Goal: Task Accomplishment & Management: Use online tool/utility

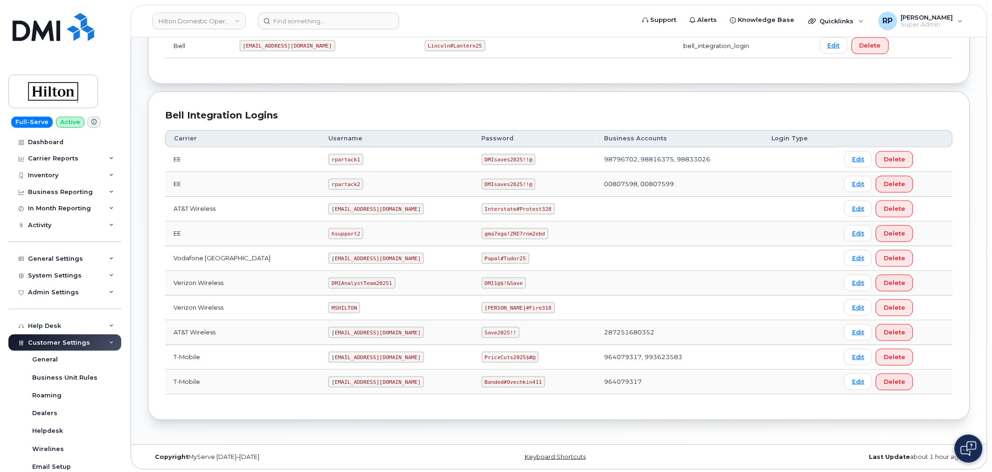
scroll to position [95, 0]
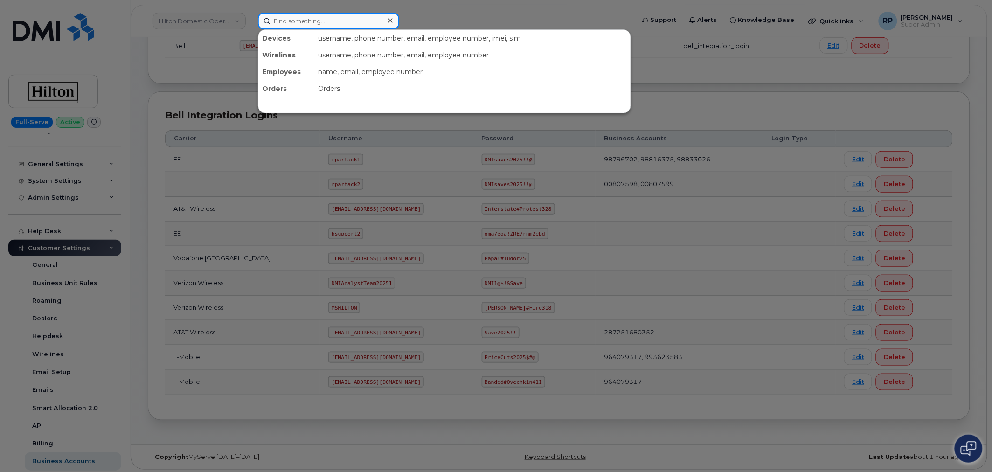
click at [334, 24] on input at bounding box center [328, 21] width 141 height 17
paste input "anthony.cannone@rentokil.com"
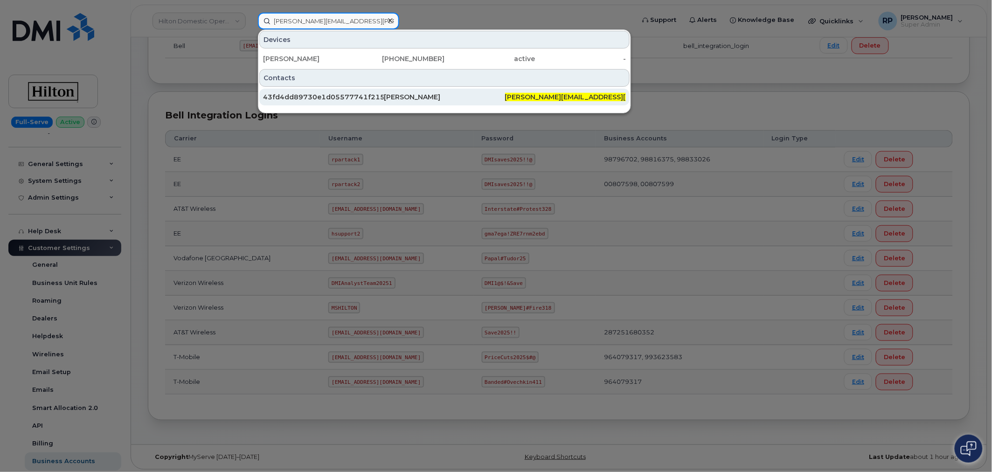
type input "anthony.cannone@rentokil.com"
click at [342, 96] on div "43fd4dd89730e1d05577741f2153afad" at bounding box center [323, 96] width 121 height 9
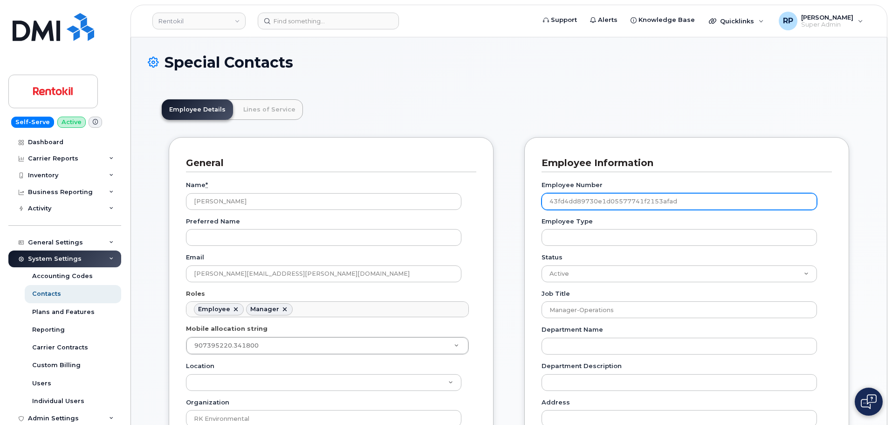
drag, startPoint x: 683, startPoint y: 201, endPoint x: 547, endPoint y: 203, distance: 136.6
click at [547, 203] on input "43fd4dd89730e1d05577741f2153afad" at bounding box center [680, 201] width 276 height 17
click at [415, 101] on header "Employee Details Lines of Service" at bounding box center [509, 109] width 695 height 21
click at [50, 171] on div "Inventory" at bounding box center [64, 175] width 113 height 17
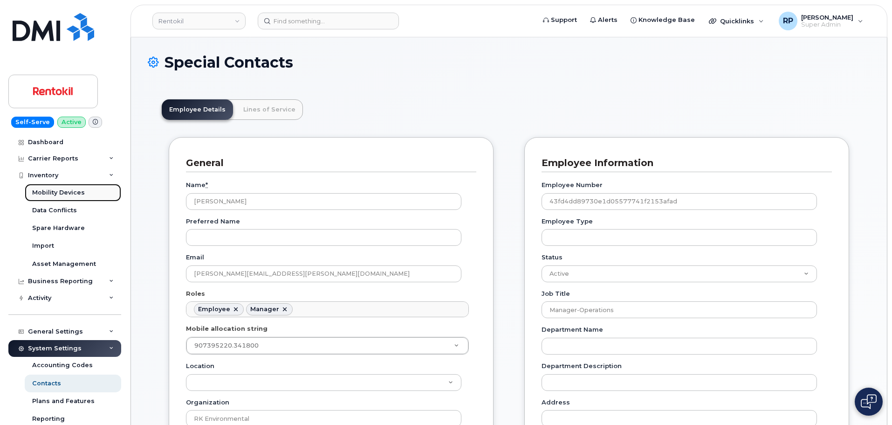
click at [52, 191] on div "Mobility Devices" at bounding box center [58, 192] width 53 height 8
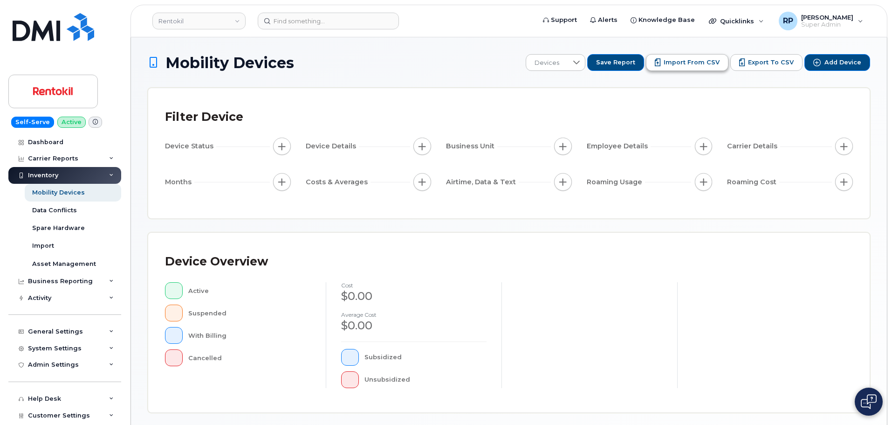
click at [710, 66] on span "Import from CSV" at bounding box center [692, 62] width 56 height 8
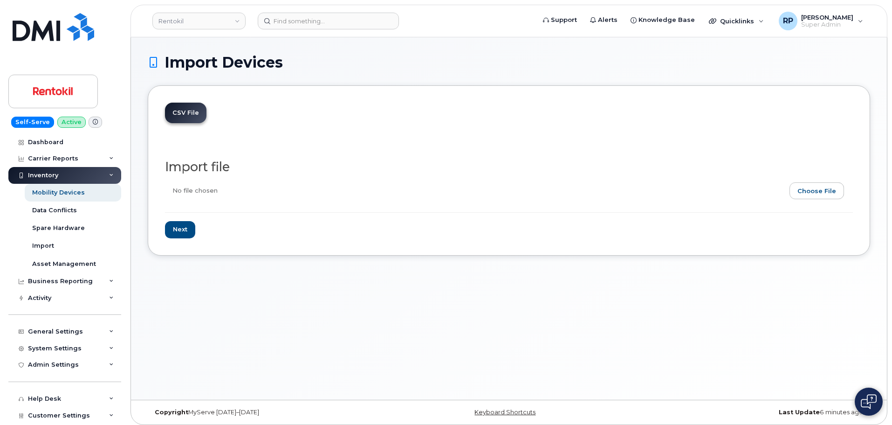
click at [820, 193] on input "file" at bounding box center [505, 192] width 681 height 21
type input "C:\fakepath\Rentokil Assignmnets 8.25.2025.csv"
click at [184, 228] on input "Next" at bounding box center [180, 229] width 30 height 17
type input "Loading..."
click at [823, 189] on input "file" at bounding box center [505, 192] width 681 height 21
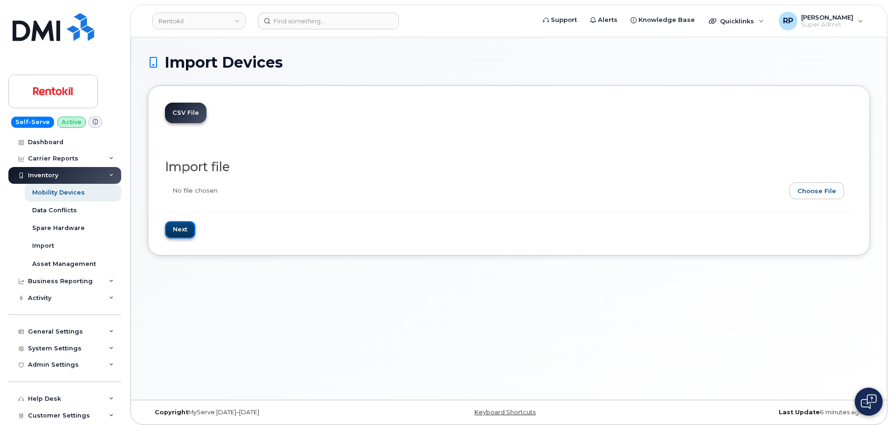
click at [179, 232] on input "Next" at bounding box center [180, 229] width 30 height 17
type input "Loading..."
click at [217, 18] on link "Rentokil" at bounding box center [198, 21] width 93 height 17
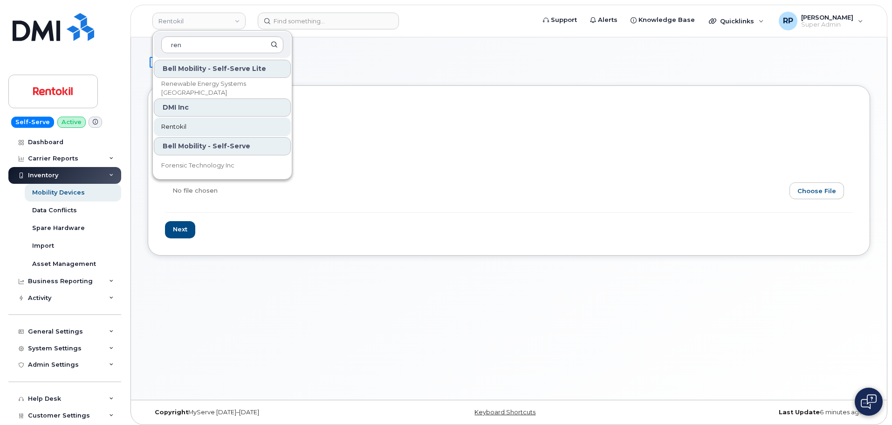
type input "ren"
click at [195, 121] on link "Rentokil" at bounding box center [222, 126] width 137 height 19
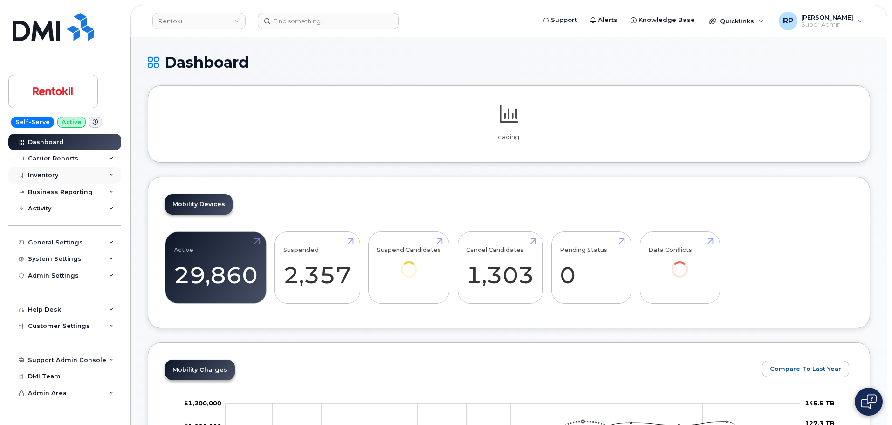
click at [63, 172] on div "Inventory" at bounding box center [64, 175] width 113 height 17
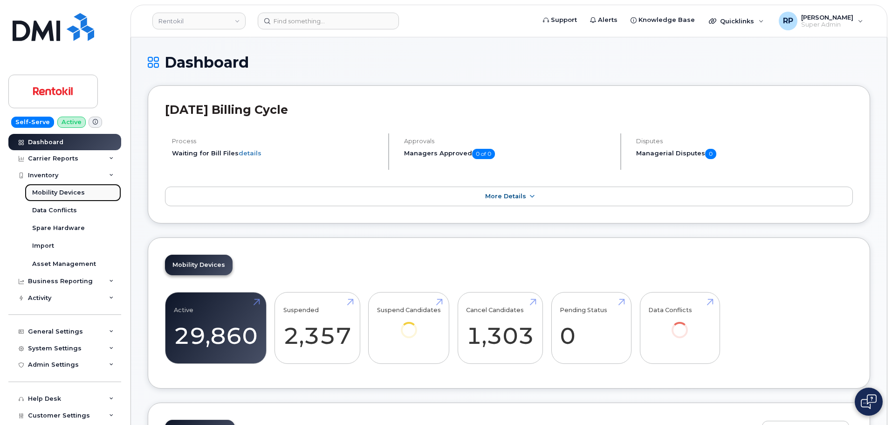
click at [55, 193] on div "Mobility Devices" at bounding box center [58, 192] width 53 height 8
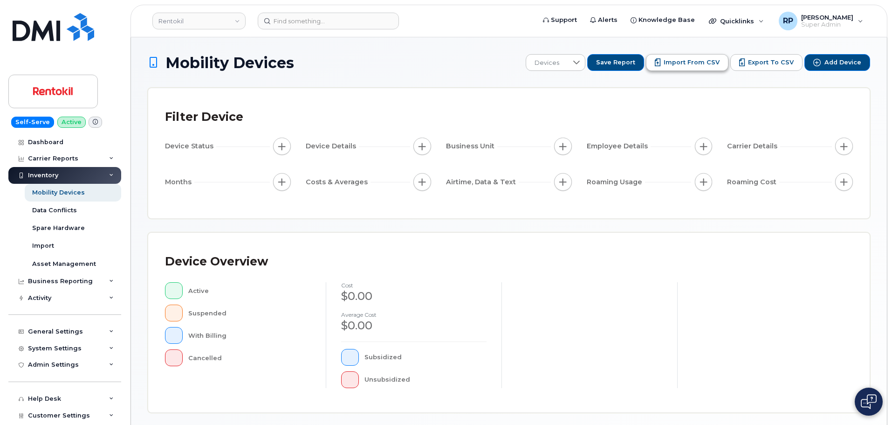
click at [697, 69] on button "Import from CSV" at bounding box center [687, 62] width 83 height 17
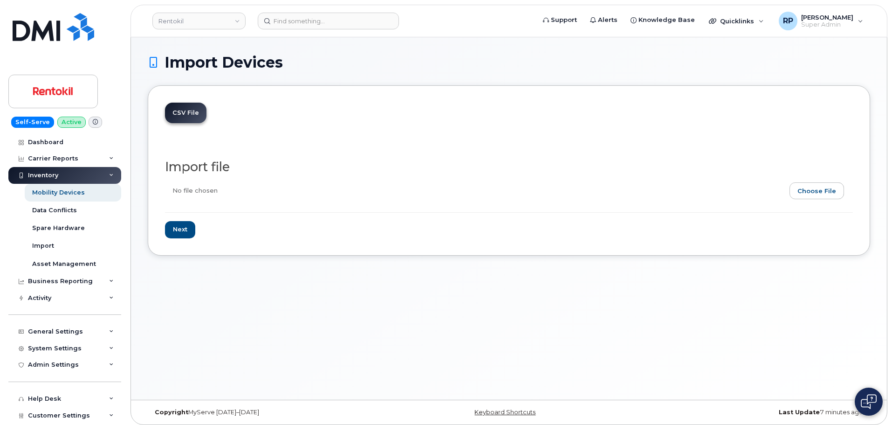
click at [824, 195] on input "file" at bounding box center [505, 192] width 681 height 21
type input "C:\fakepath\Rentokil Assignmnets [DATE].csv"
click at [183, 232] on input "Next" at bounding box center [180, 229] width 30 height 17
type input "Loading..."
click at [813, 194] on input "file" at bounding box center [505, 192] width 681 height 21
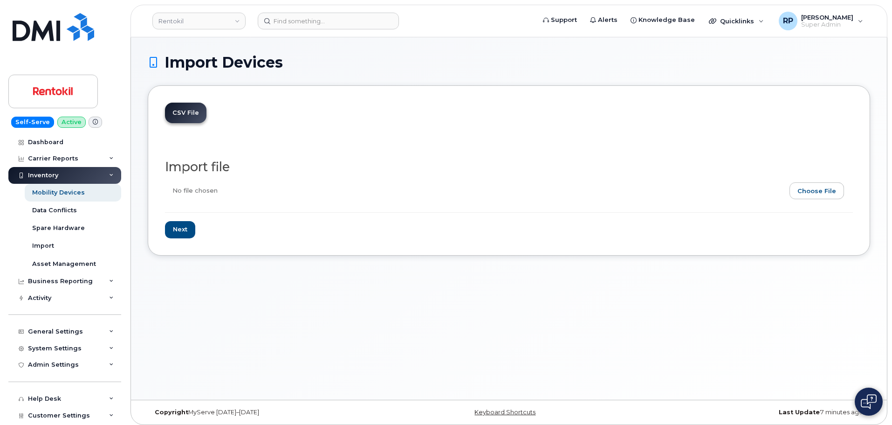
type input "C:\fakepath\RTK Verizon 782559558-00001 Assignment File [DATE].xlsx"
click at [184, 229] on input "Next" at bounding box center [180, 229] width 30 height 17
type input "Loading..."
click at [819, 190] on input "file" at bounding box center [505, 192] width 681 height 21
click at [812, 187] on input "file" at bounding box center [505, 192] width 681 height 21
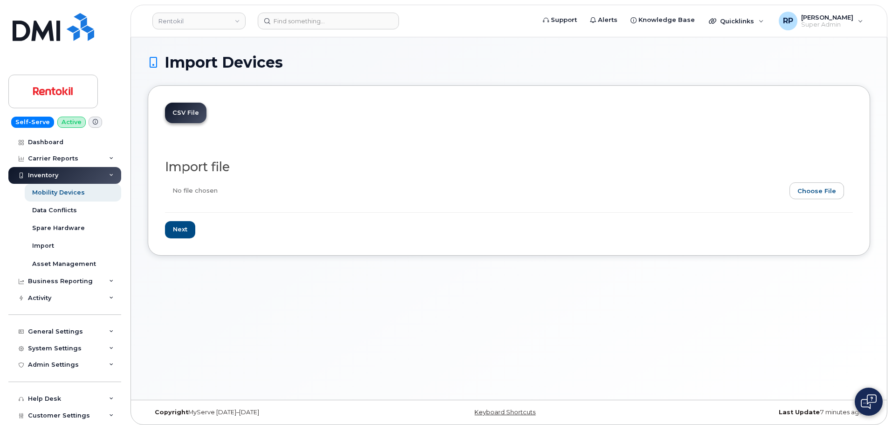
type input "C:\fakepath\Rentokil Assignmnets 8.25.2025.csv"
click at [177, 235] on input "Next" at bounding box center [180, 229] width 30 height 17
type input "Loading..."
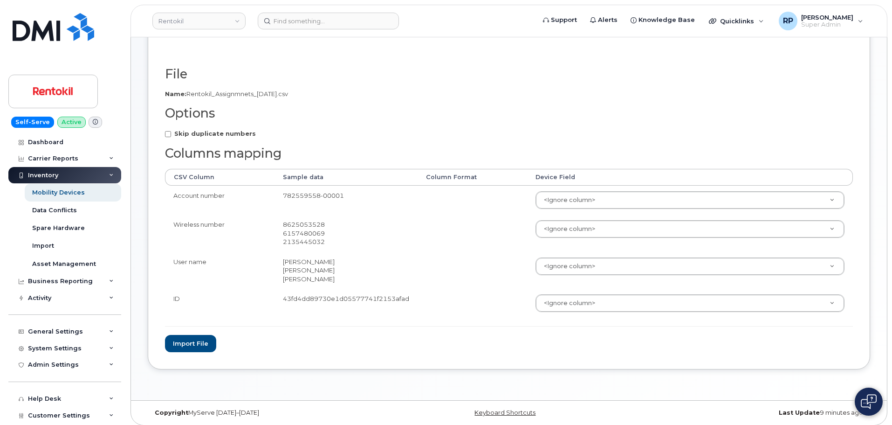
scroll to position [98, 0]
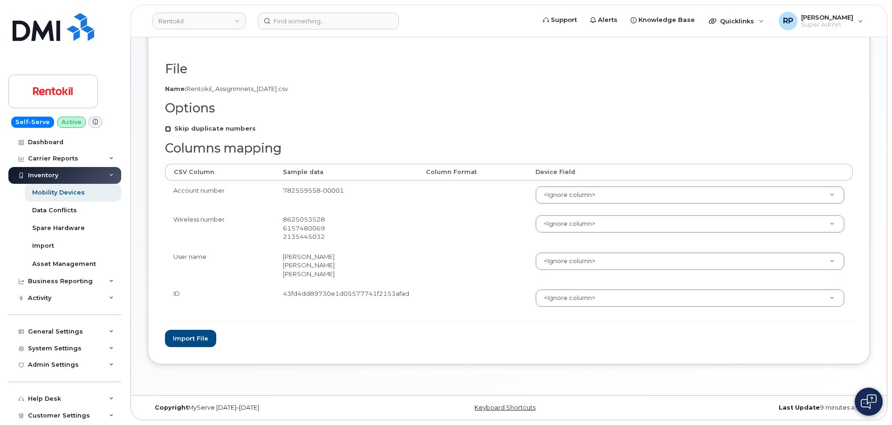
click at [167, 131] on input "Skip duplicate numbers" at bounding box center [168, 129] width 6 height 6
checkbox input "true"
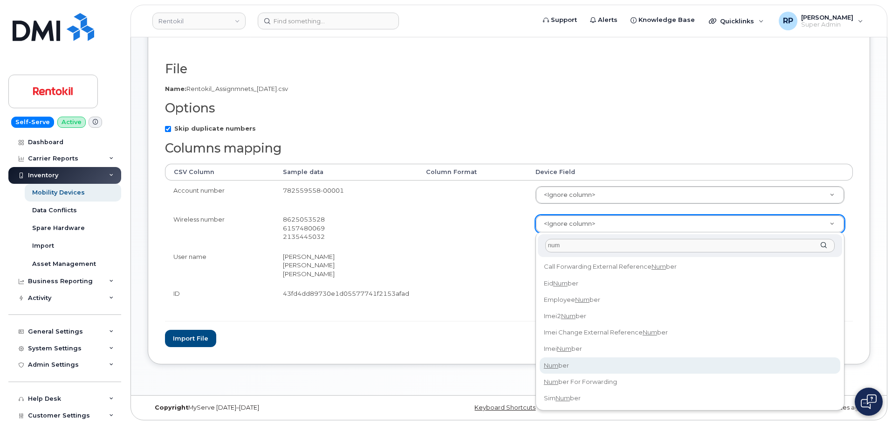
type input "num"
select select "number"
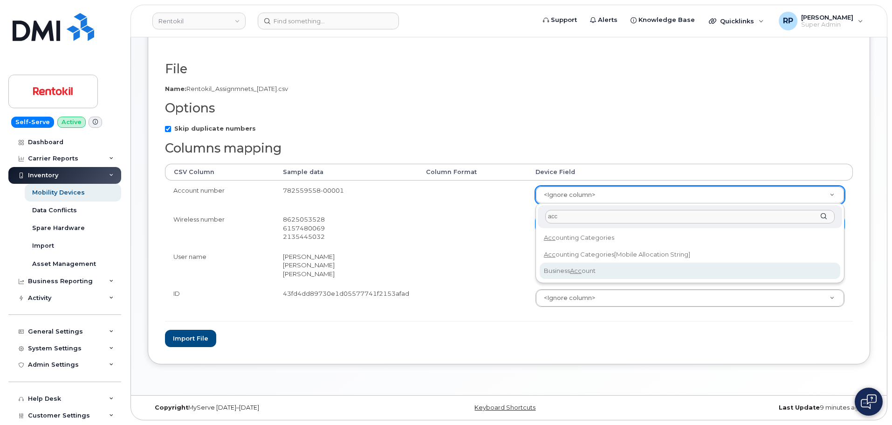
type input "acc"
select select "business_account_id"
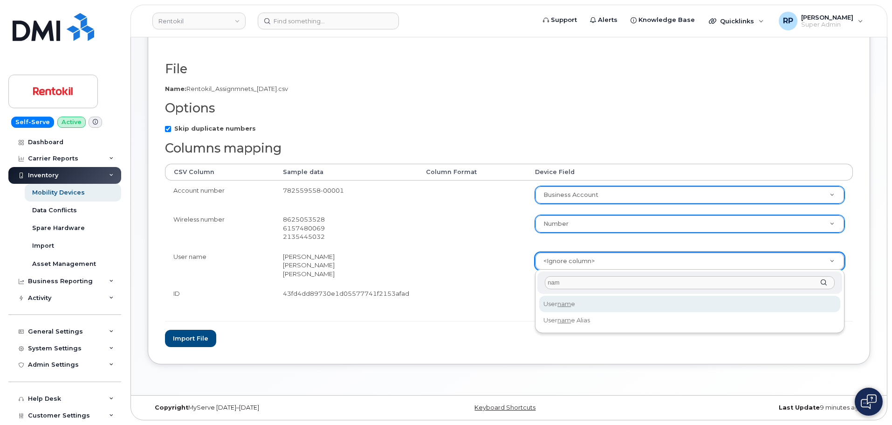
type input "nam"
select select "username"
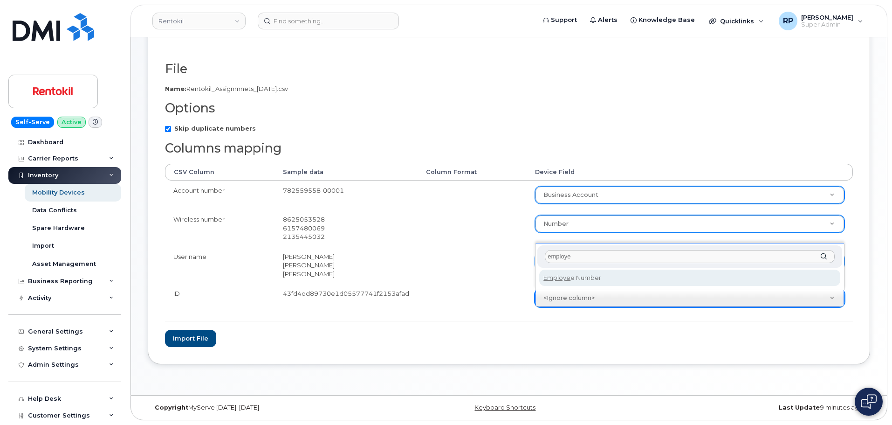
type input "employe"
select select "employee_number"
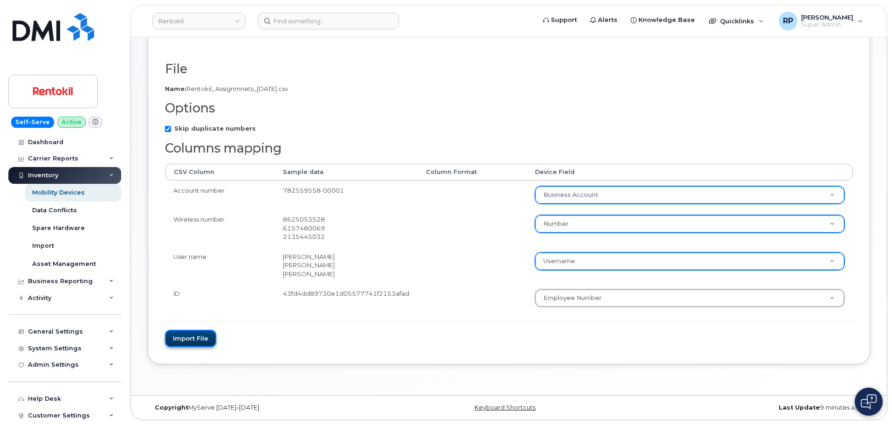
click at [200, 339] on button "Import file" at bounding box center [190, 338] width 51 height 17
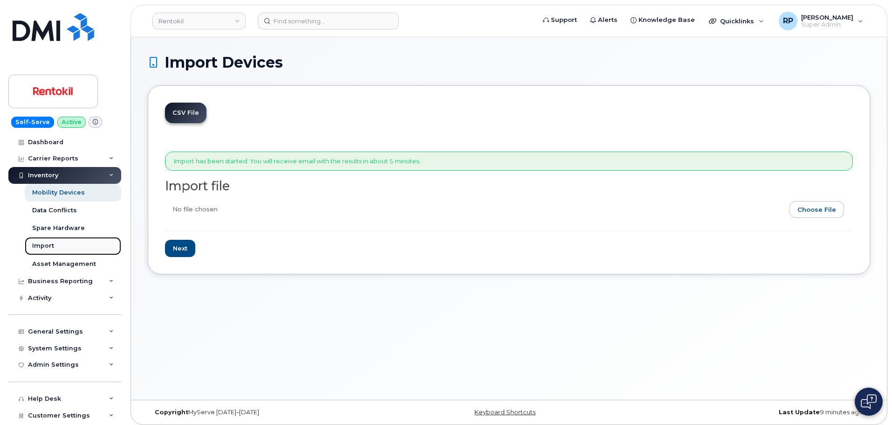
click at [44, 238] on link "Import" at bounding box center [73, 246] width 96 height 18
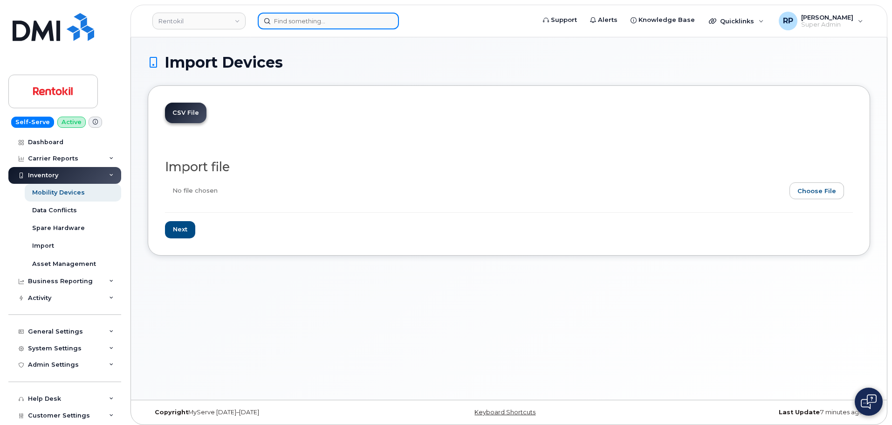
click at [301, 23] on input at bounding box center [328, 21] width 141 height 17
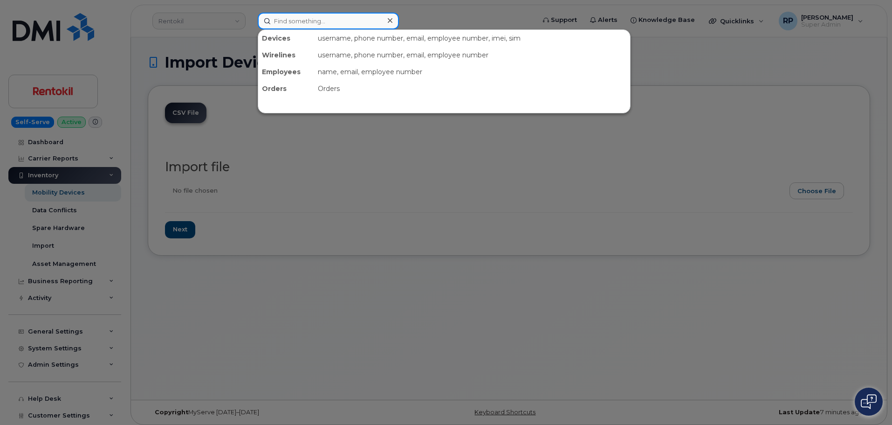
paste input "8625053528"
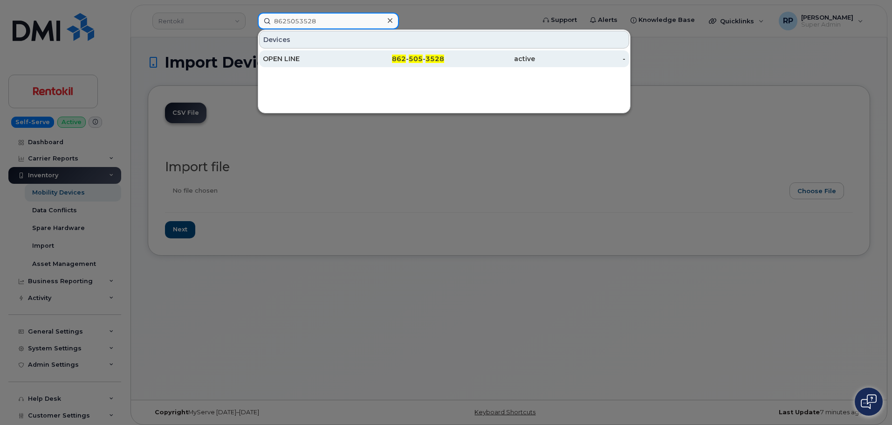
type input "8625053528"
click at [313, 58] on div "OPEN LINE" at bounding box center [308, 58] width 91 height 9
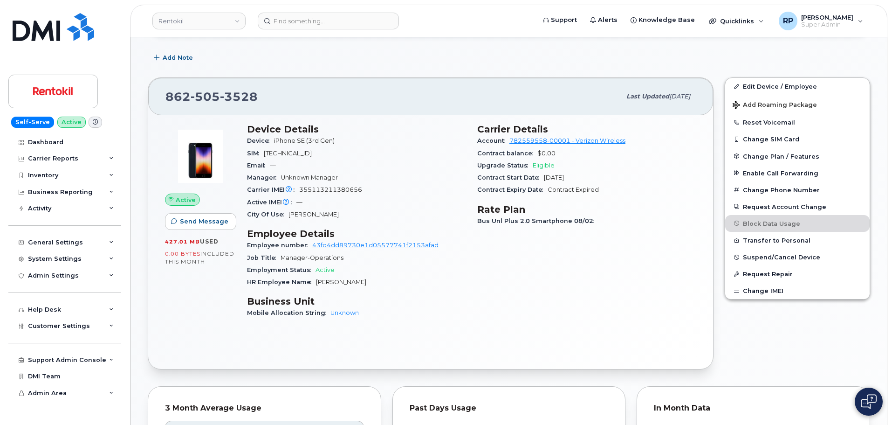
scroll to position [311, 0]
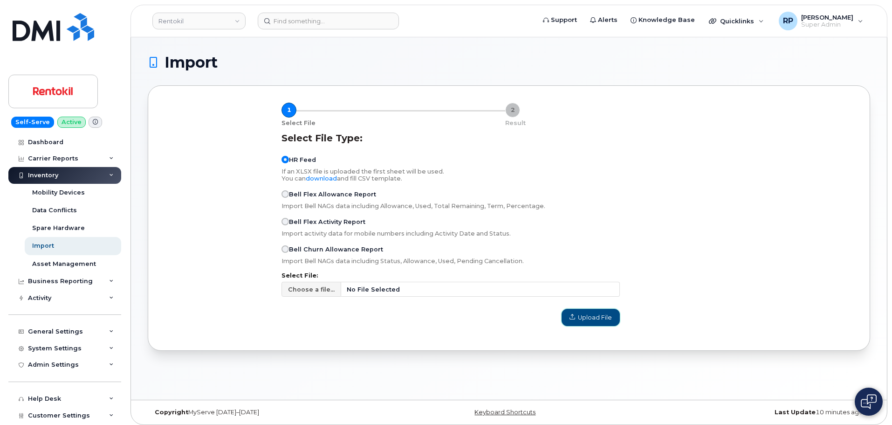
click at [585, 319] on span "Upload File" at bounding box center [591, 317] width 42 height 9
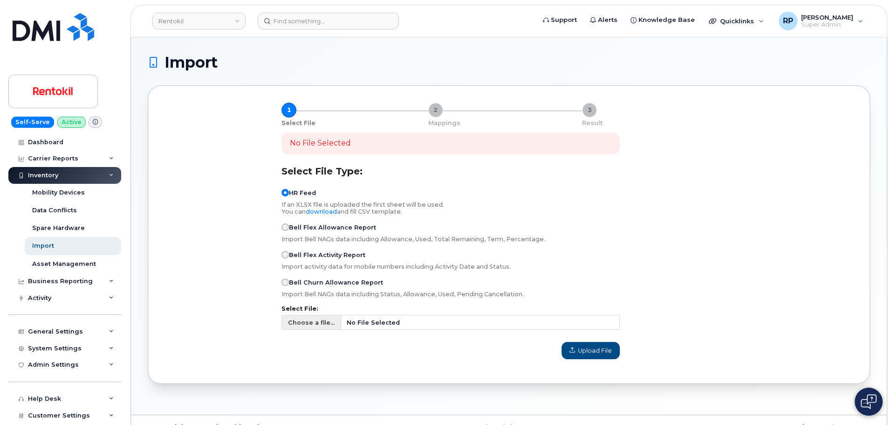
click at [382, 325] on span "No File Selected" at bounding box center [480, 322] width 279 height 15
click at [382, 325] on input "Choose a file... No File Selected" at bounding box center [451, 322] width 338 height 15
type input "C:\fakepath\Rentokil Assignmnets 8.25.2025.csv"
click at [595, 353] on span "Upload File" at bounding box center [591, 350] width 42 height 9
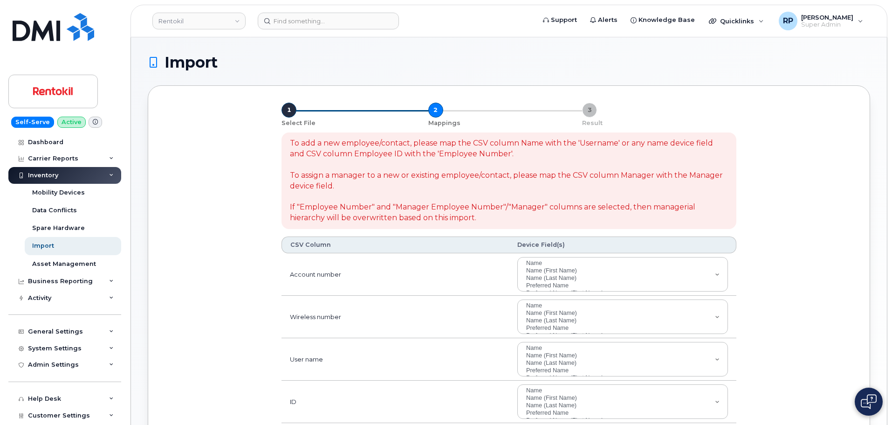
select select
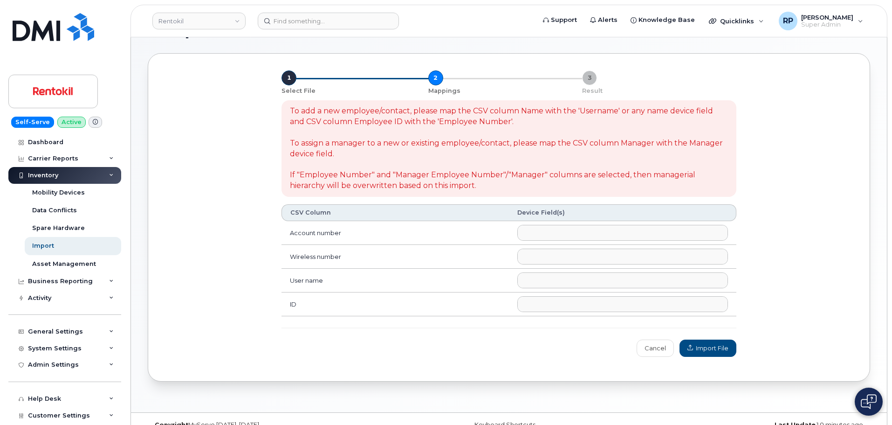
scroll to position [49, 0]
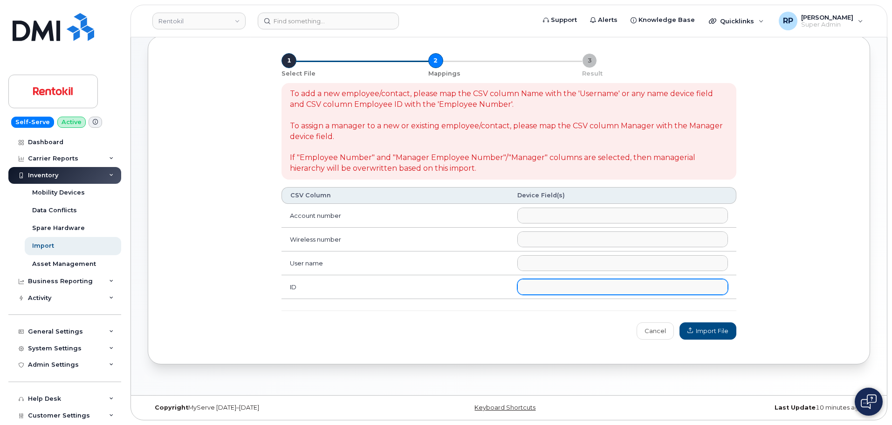
click at [550, 289] on ul at bounding box center [623, 286] width 210 height 15
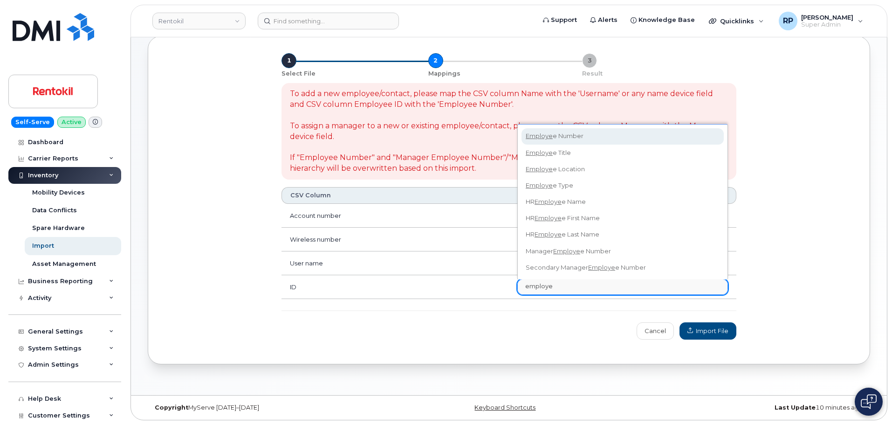
type input "employe"
select select "employee_number"
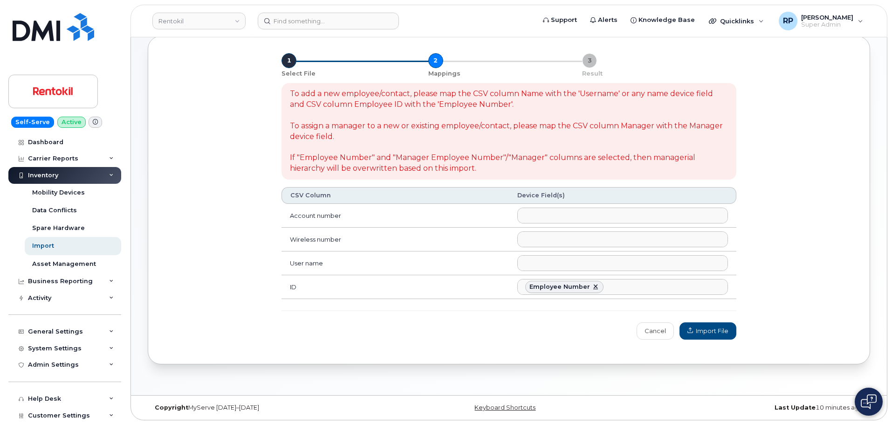
scroll to position [92, 0]
click at [703, 332] on span "Import File" at bounding box center [708, 330] width 41 height 9
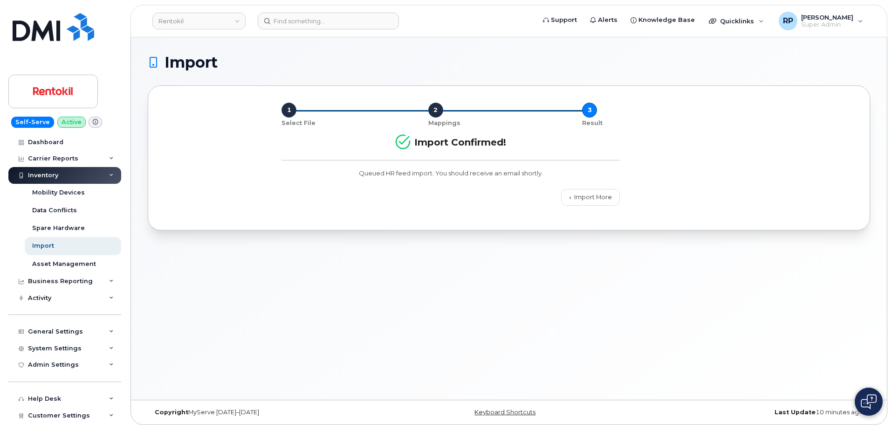
click at [45, 175] on div "Inventory" at bounding box center [43, 175] width 30 height 7
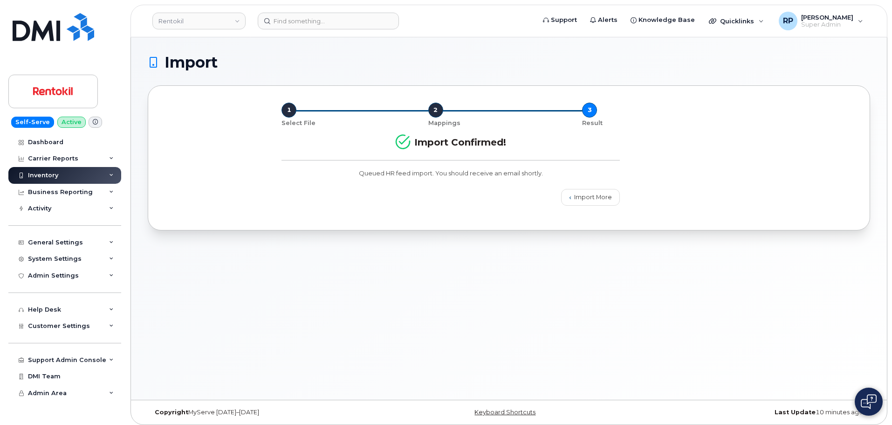
click at [54, 175] on div "Inventory" at bounding box center [43, 175] width 30 height 7
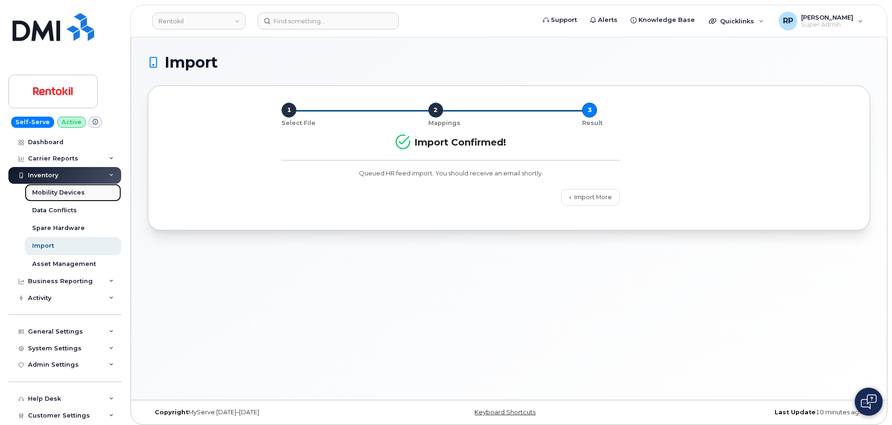
click at [51, 193] on div "Mobility Devices" at bounding box center [58, 192] width 53 height 8
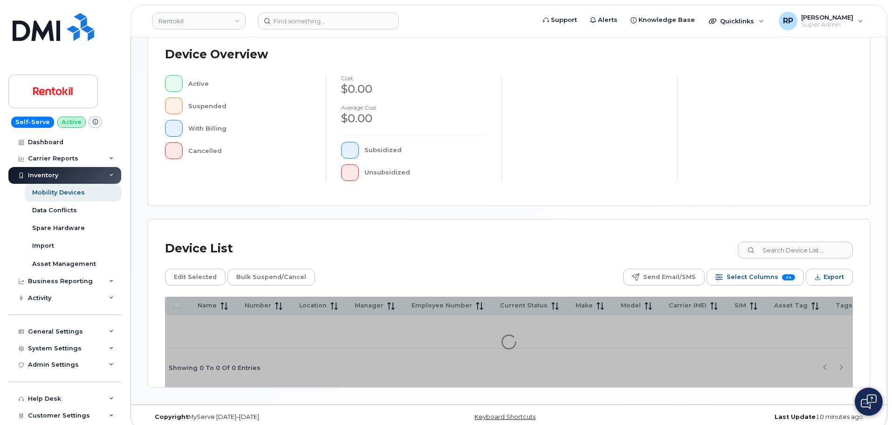
scroll to position [219, 0]
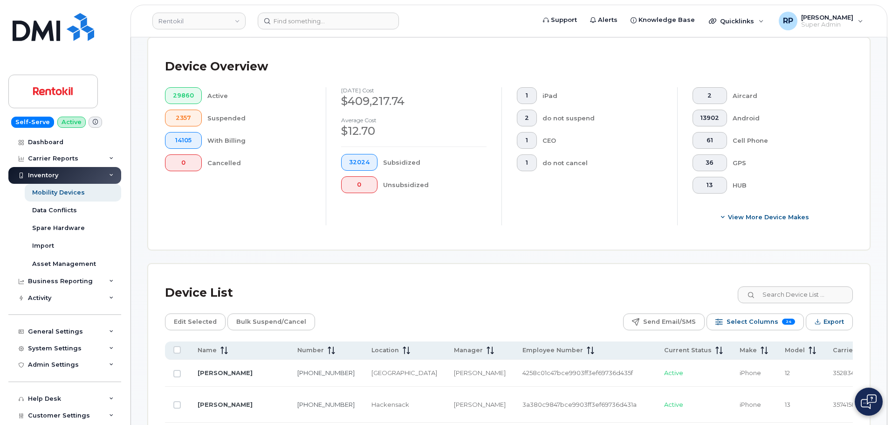
scroll to position [235, 0]
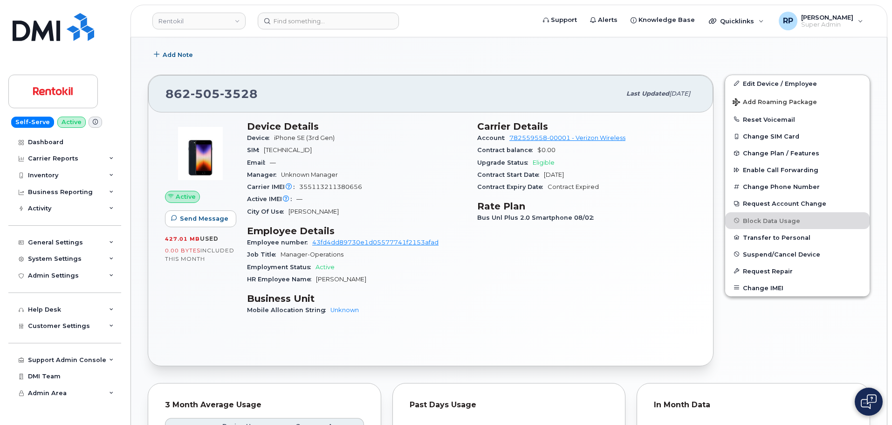
scroll to position [225, 0]
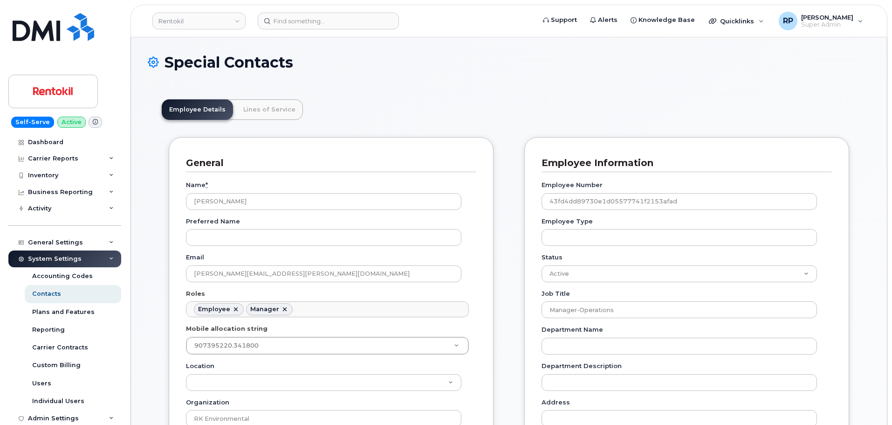
scroll to position [28, 0]
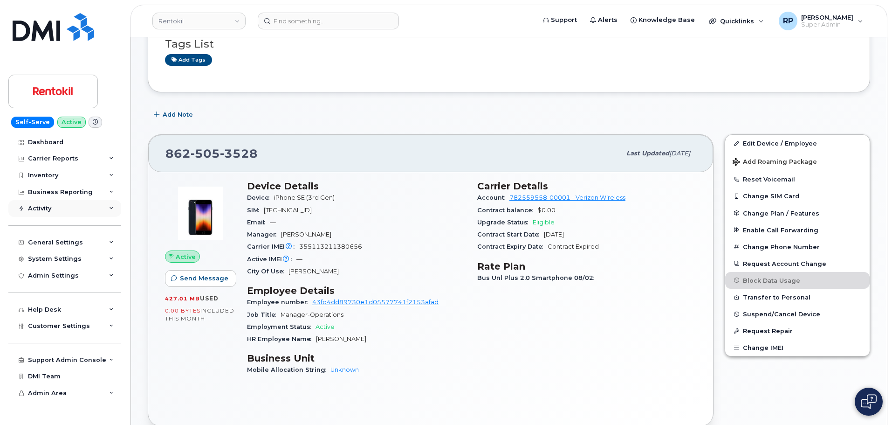
scroll to position [147, 0]
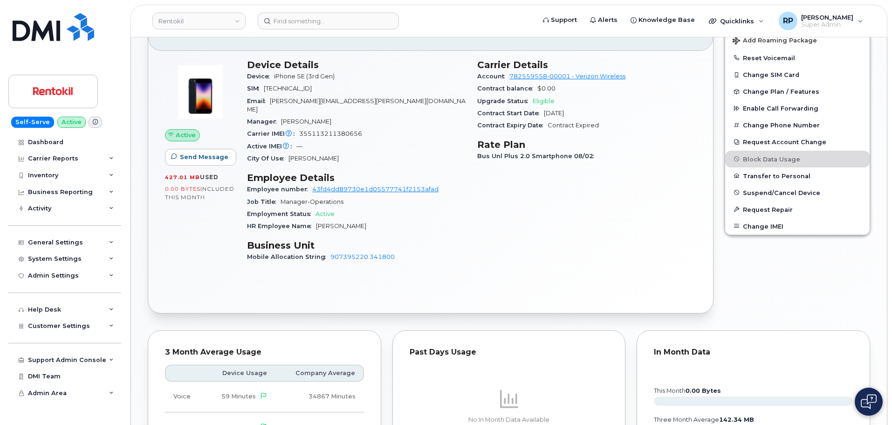
scroll to position [304, 0]
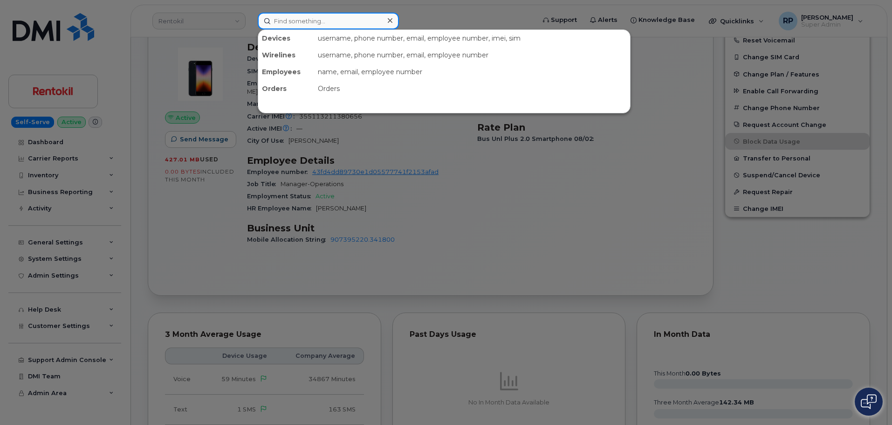
click at [330, 22] on input at bounding box center [328, 21] width 141 height 17
paste input "5517951278"
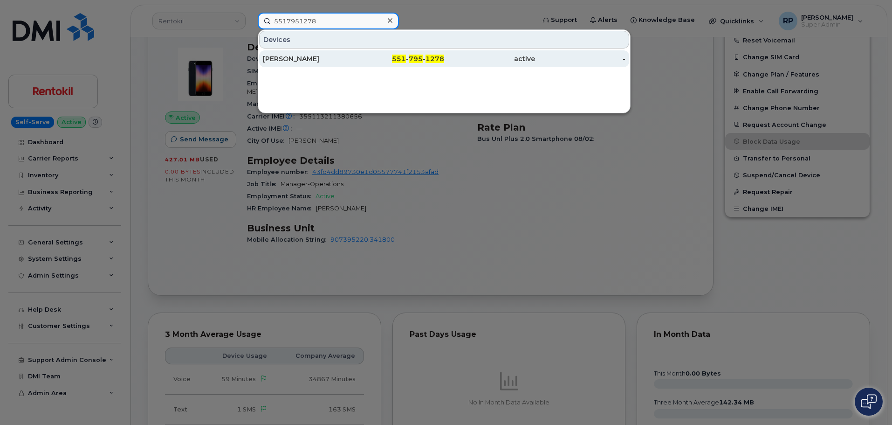
type input "5517951278"
click at [335, 65] on div "MILTON PILLOW" at bounding box center [308, 58] width 91 height 17
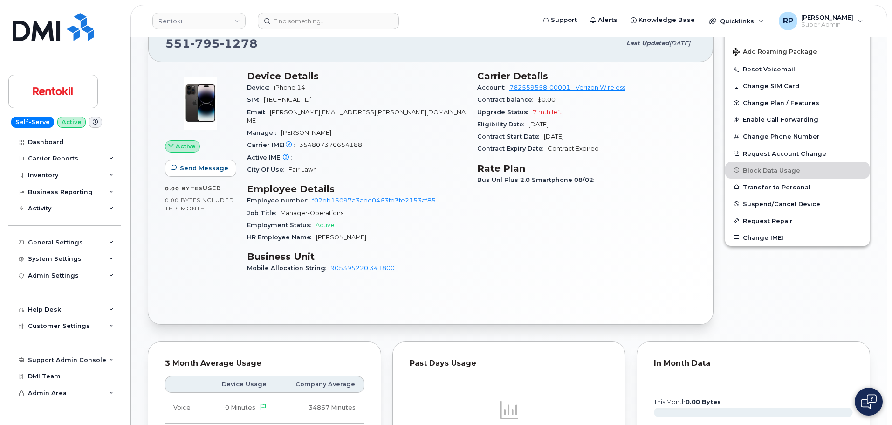
scroll to position [157, 0]
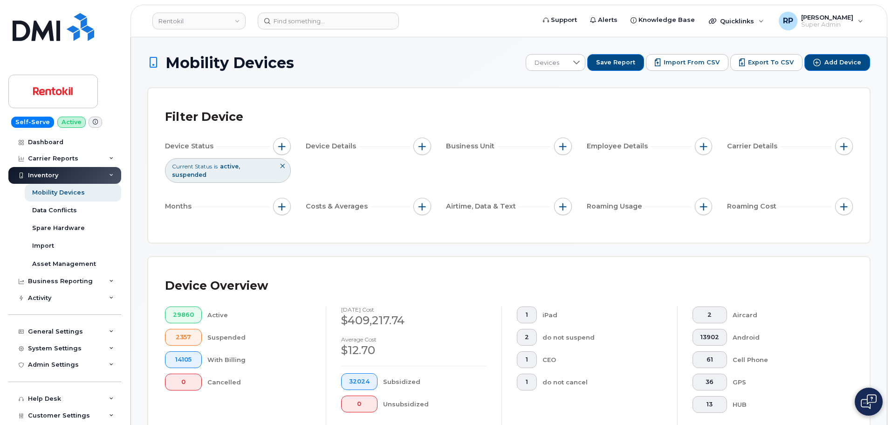
click at [690, 257] on div "Device Overview 29860 Active 2357 Suspended 14105 With Billing 0 Cancelled Augu…" at bounding box center [509, 363] width 722 height 212
click at [839, 150] on button "button" at bounding box center [844, 147] width 18 height 18
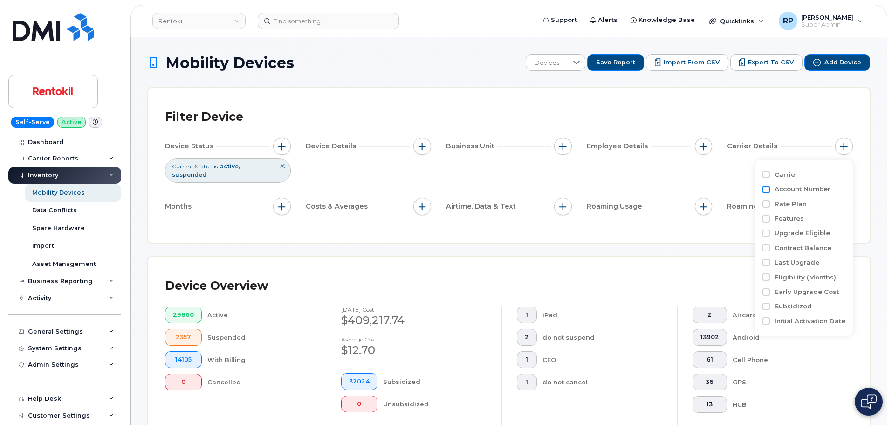
click at [769, 189] on input "Account Number" at bounding box center [766, 189] width 7 height 7
checkbox input "true"
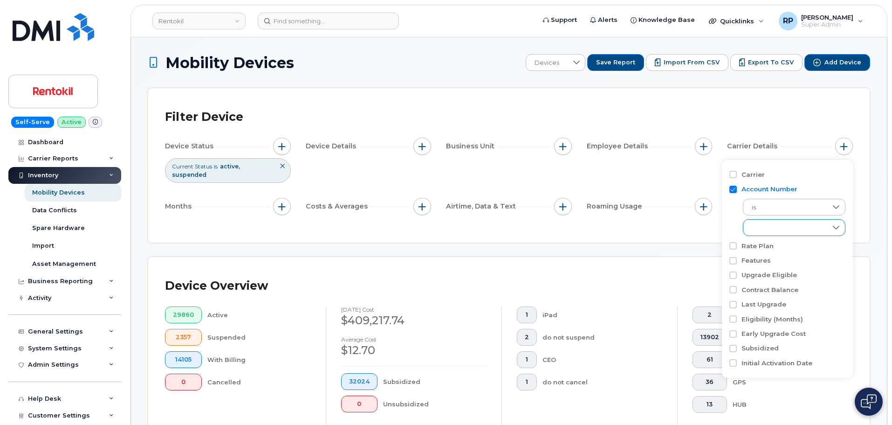
click at [792, 225] on div "empty" at bounding box center [786, 228] width 84 height 16
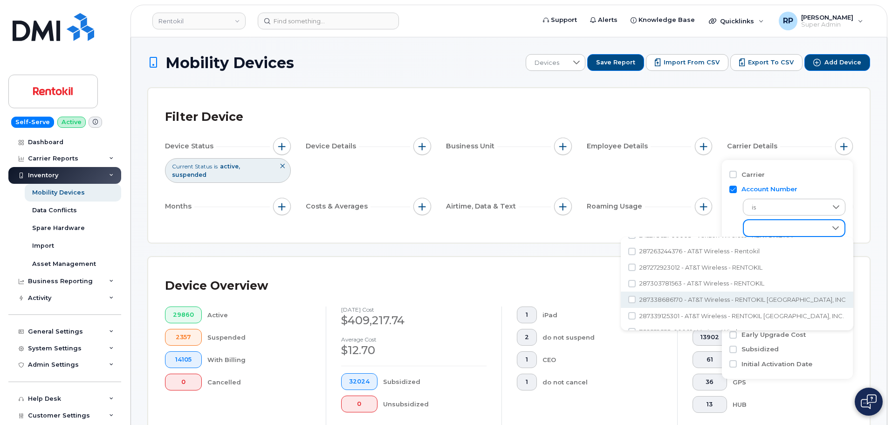
scroll to position [155, 0]
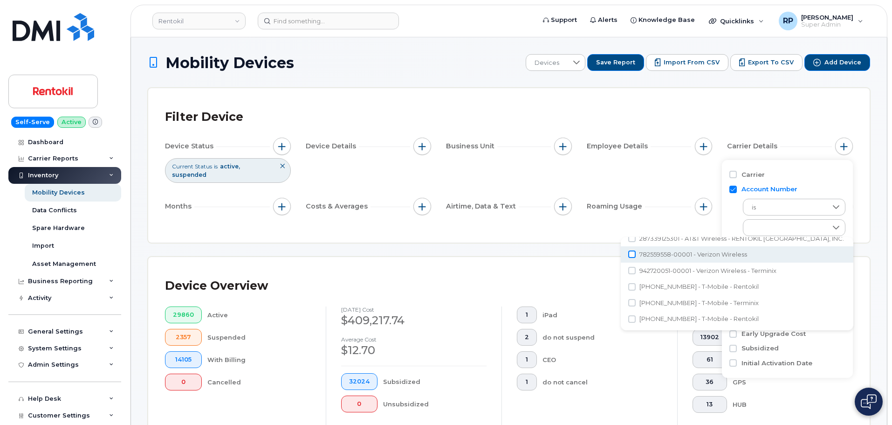
click at [636, 254] on li "782559558-00001 - Verizon Wireless" at bounding box center [737, 254] width 233 height 16
checkbox input "true"
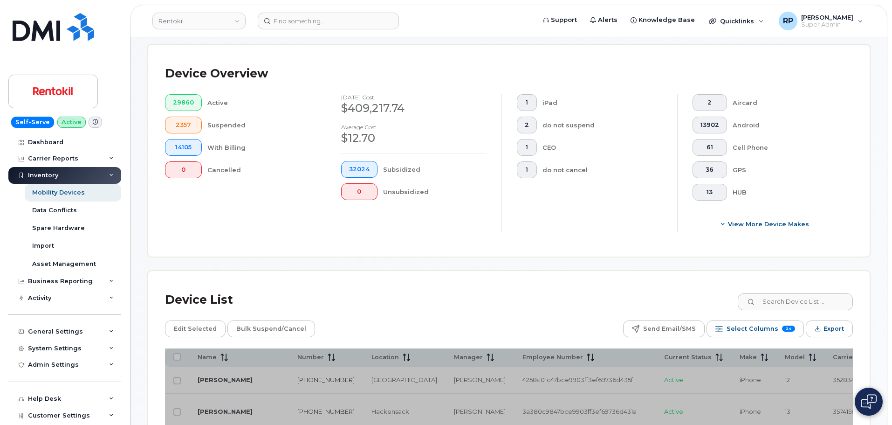
scroll to position [233, 0]
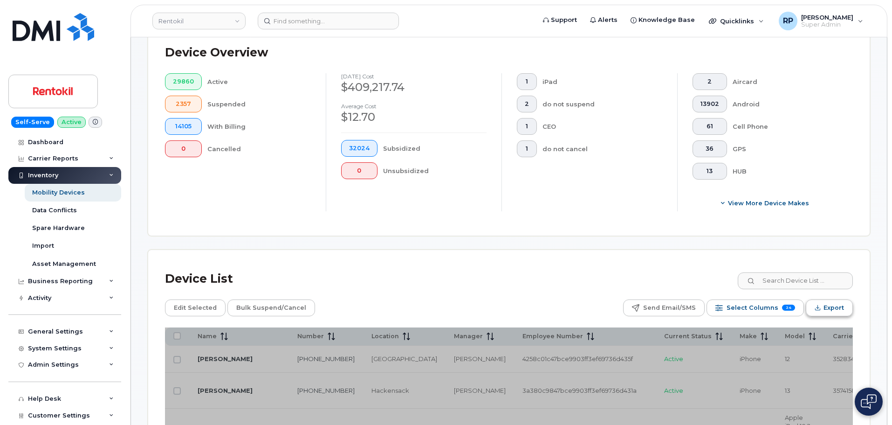
click at [826, 304] on span "Export" at bounding box center [834, 308] width 21 height 14
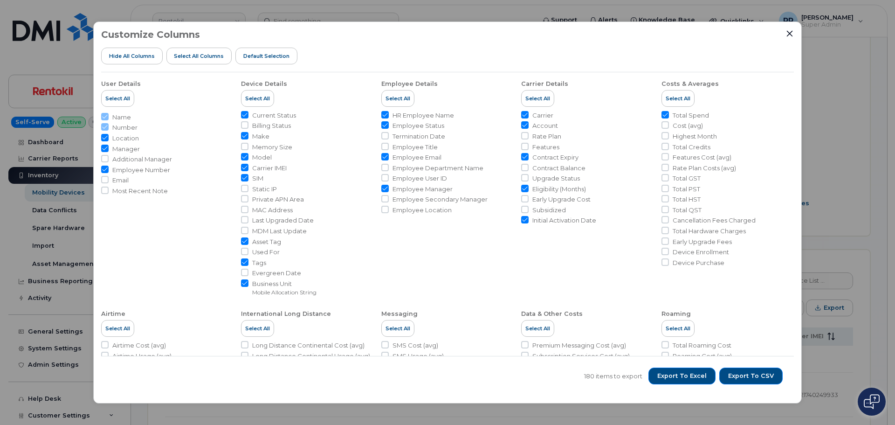
click at [242, 262] on input "Tags" at bounding box center [244, 261] width 7 height 7
checkbox input "false"
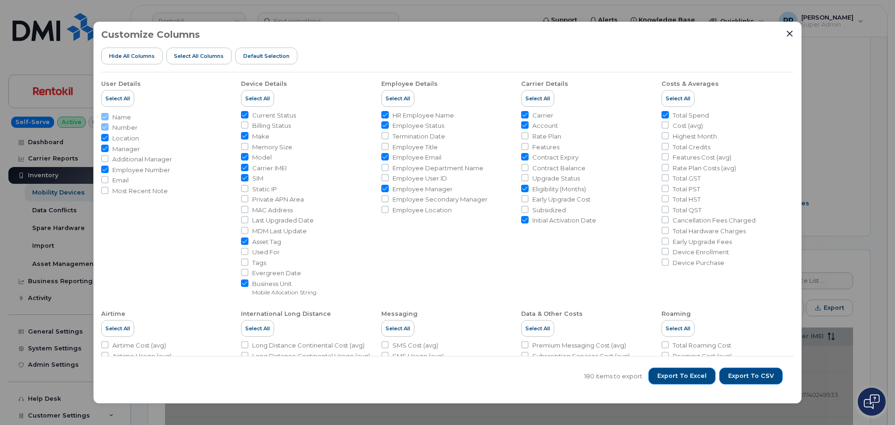
click at [243, 242] on input "Asset Tag" at bounding box center [244, 240] width 7 height 7
checkbox input "false"
click at [524, 158] on input "Contract Expiry" at bounding box center [524, 156] width 7 height 7
checkbox input "false"
click at [526, 188] on input "Eligibility (Months)" at bounding box center [524, 188] width 7 height 7
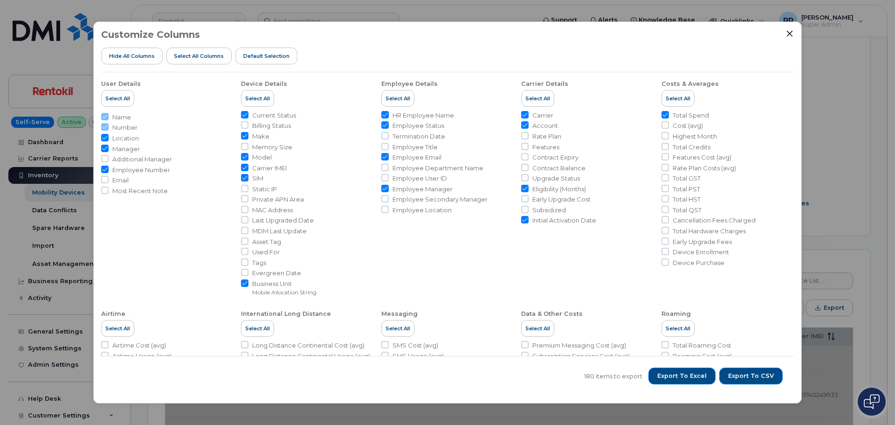
checkbox input "false"
click at [524, 219] on input "Initial Activation Date" at bounding box center [524, 219] width 7 height 7
checkbox input "false"
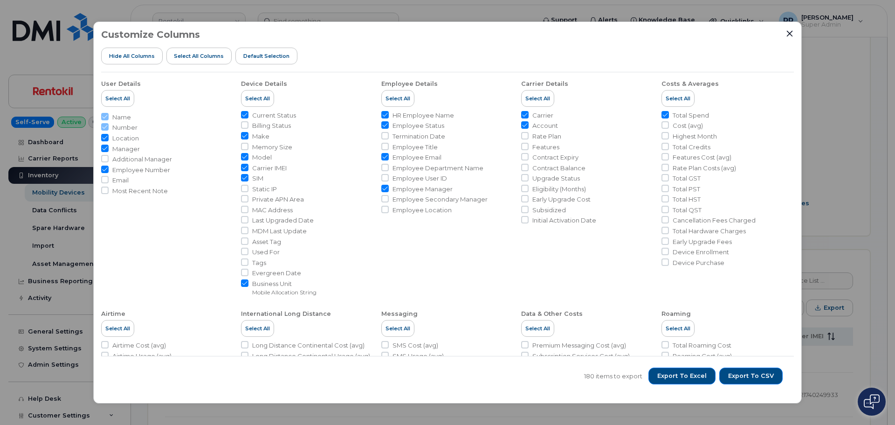
click at [245, 179] on input "SIM" at bounding box center [244, 177] width 7 height 7
checkbox input "false"
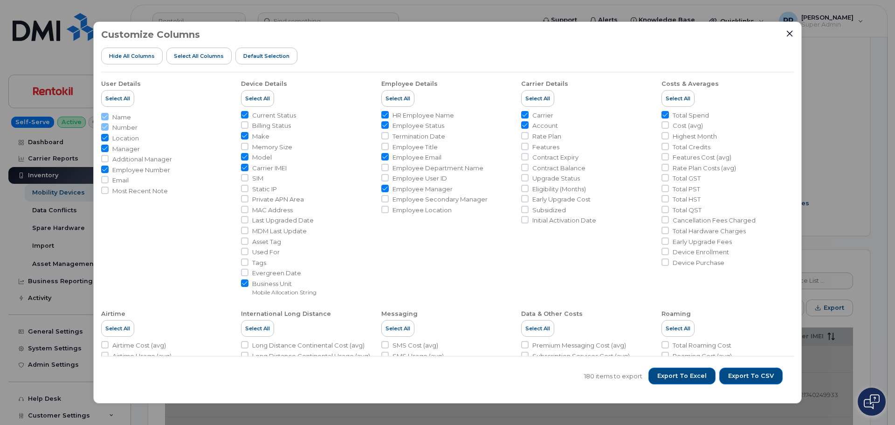
click at [241, 169] on input "Carrier IMEI" at bounding box center [244, 167] width 7 height 7
checkbox input "false"
click at [245, 158] on input "Model" at bounding box center [244, 156] width 7 height 7
checkbox input "false"
click at [245, 134] on input "Make" at bounding box center [244, 135] width 7 height 7
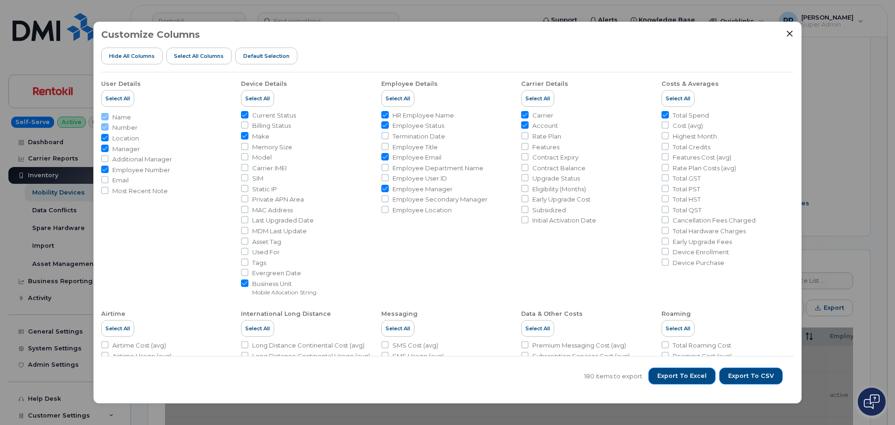
checkbox input "false"
click at [742, 375] on span "Export to CSV" at bounding box center [751, 376] width 46 height 8
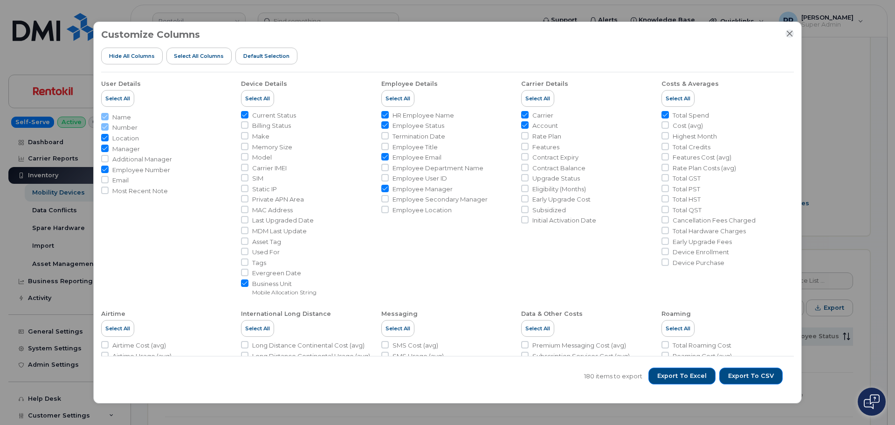
click at [786, 35] on icon "Close" at bounding box center [789, 33] width 7 height 7
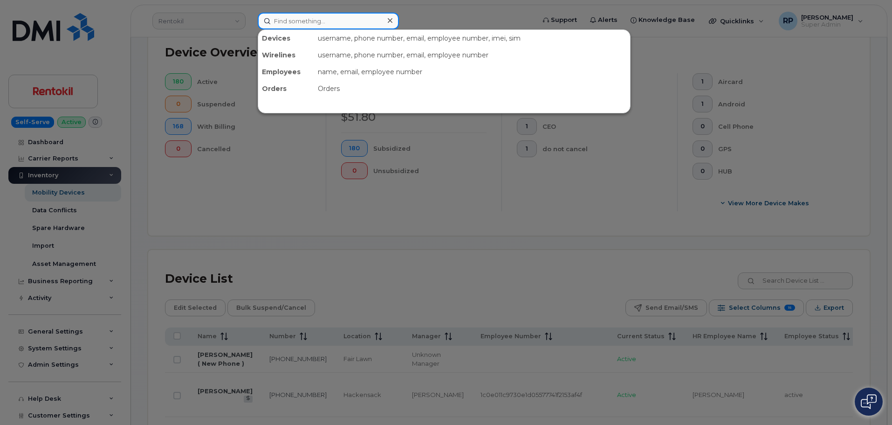
paste input "[PERSON_NAME][EMAIL_ADDRESS][PERSON_NAME][DOMAIN_NAME]"
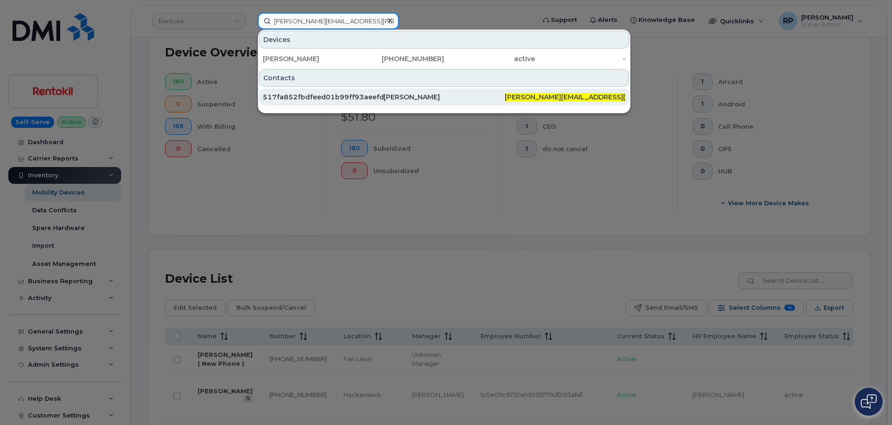
type input "[PERSON_NAME][EMAIL_ADDRESS][PERSON_NAME][DOMAIN_NAME]"
click at [335, 101] on div "517fa852fbdfeed01b99ff93aeefdc10" at bounding box center [323, 96] width 121 height 9
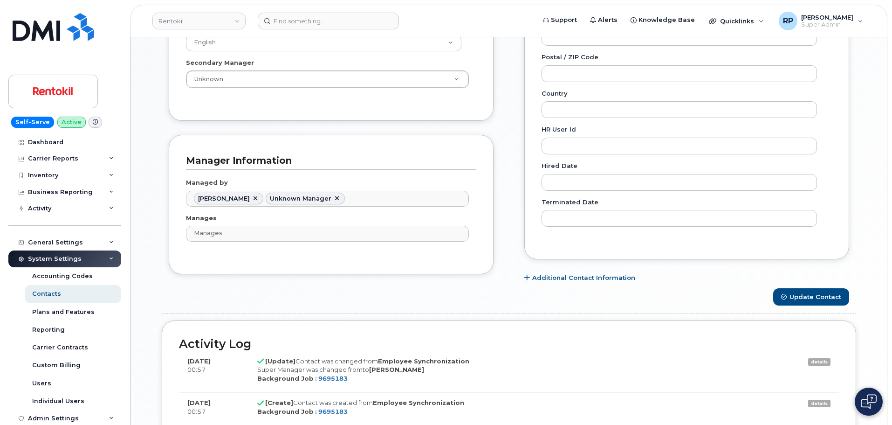
scroll to position [466, 0]
